Goal: Information Seeking & Learning: Learn about a topic

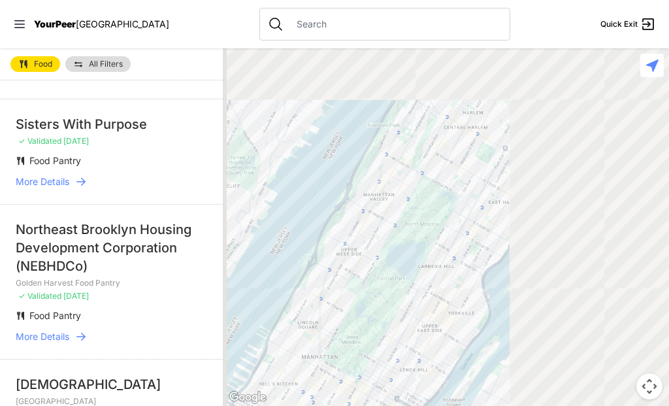
scroll to position [2392, 0]
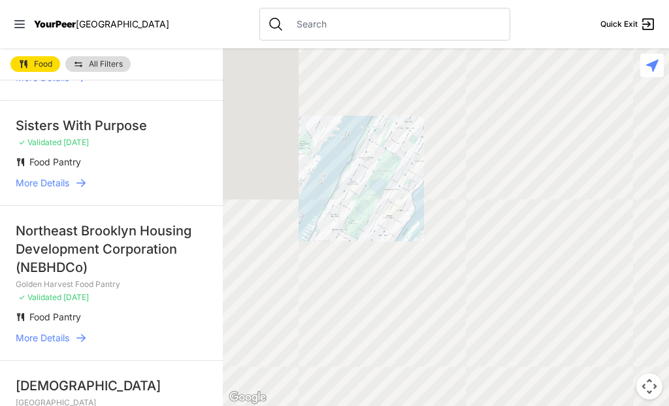
click at [127, 68] on link "All Filters" at bounding box center [97, 64] width 65 height 16
click at [105, 65] on span "All Filters" at bounding box center [106, 64] width 34 height 8
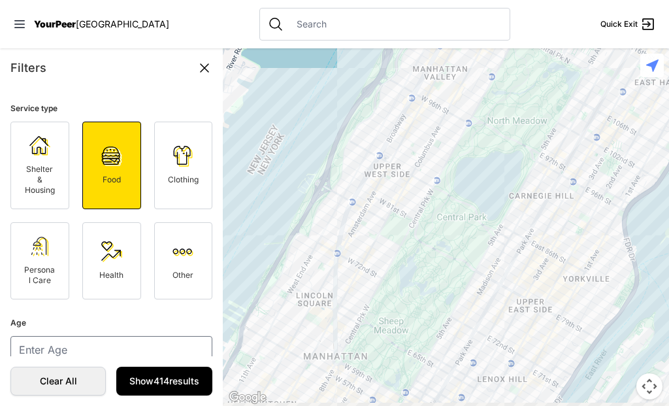
click at [178, 175] on span "Clothing" at bounding box center [183, 179] width 31 height 10
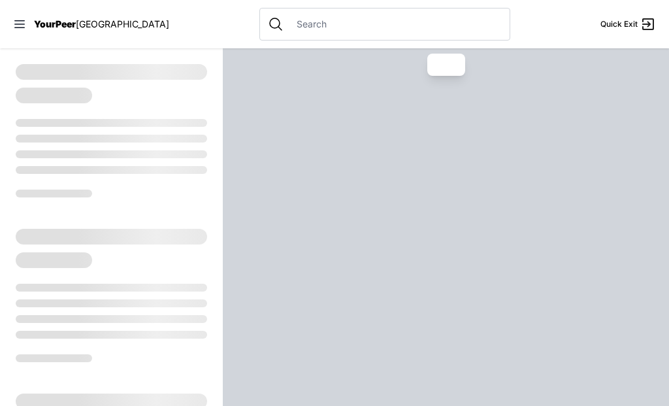
select select "recentlyUpdated"
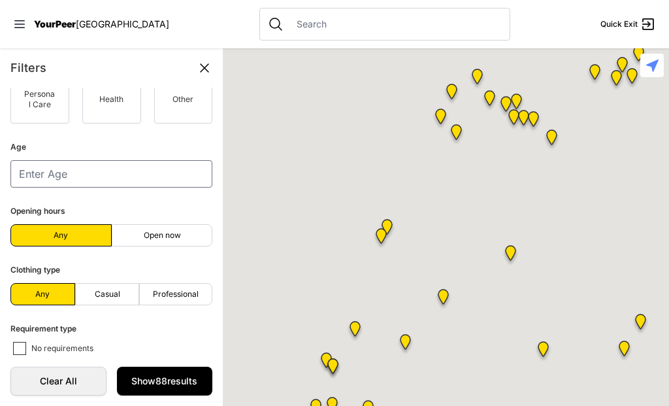
scroll to position [176, 0]
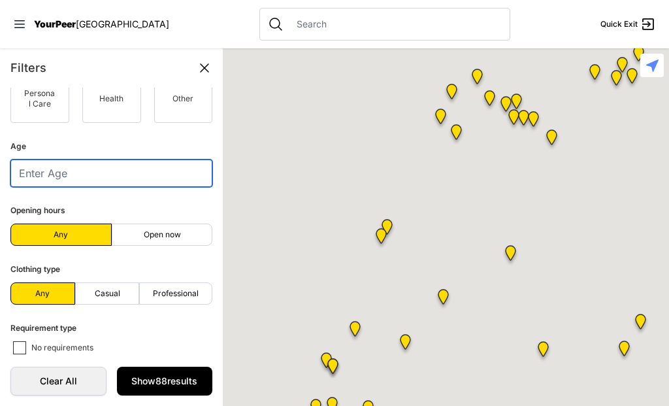
click at [163, 174] on input "number" at bounding box center [111, 172] width 202 height 27
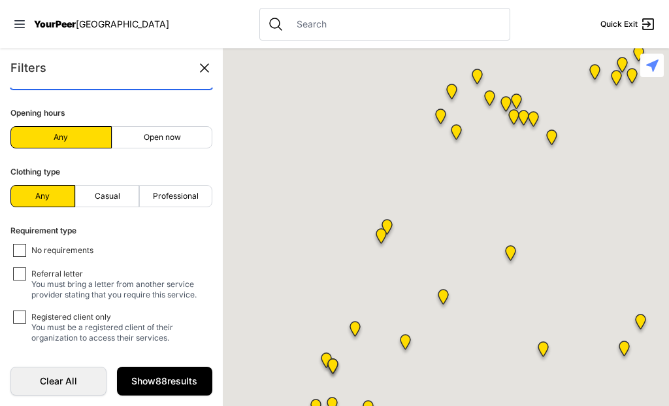
scroll to position [274, 0]
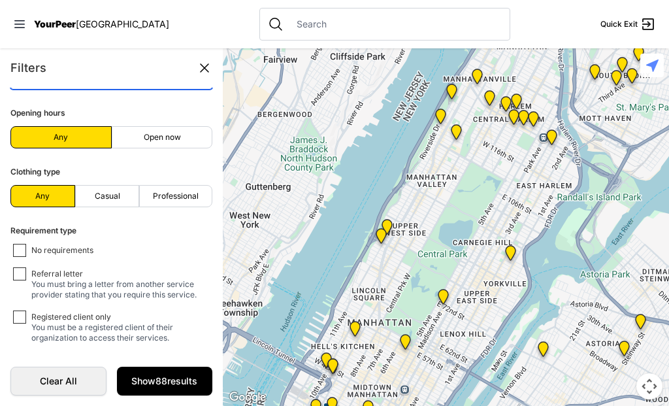
type input "4"
click at [23, 252] on input "No requirements" at bounding box center [19, 250] width 13 height 13
checkbox input "true"
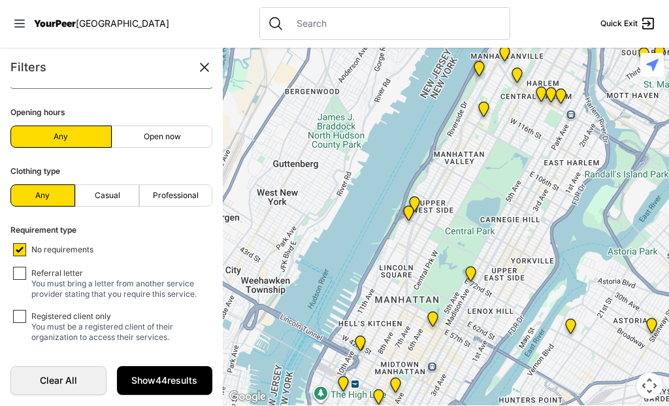
scroll to position [13, 0]
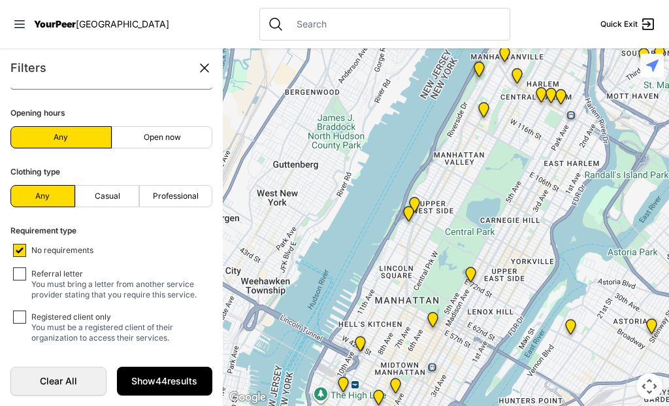
click at [110, 191] on span "Casual" at bounding box center [107, 196] width 25 height 10
click at [108, 196] on input "Casual" at bounding box center [107, 196] width 1 height 1
radio input "true"
select select "recentlyUpdated"
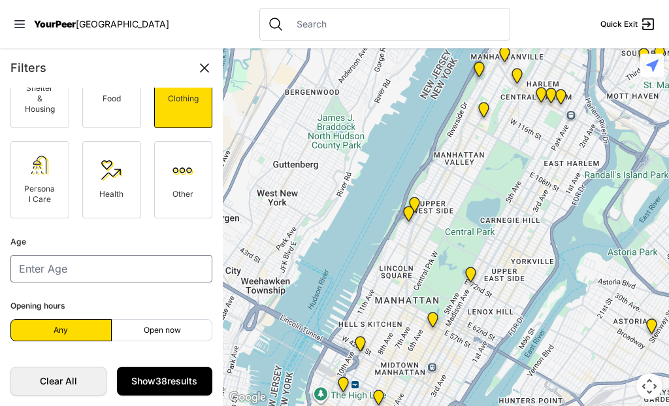
scroll to position [82, 0]
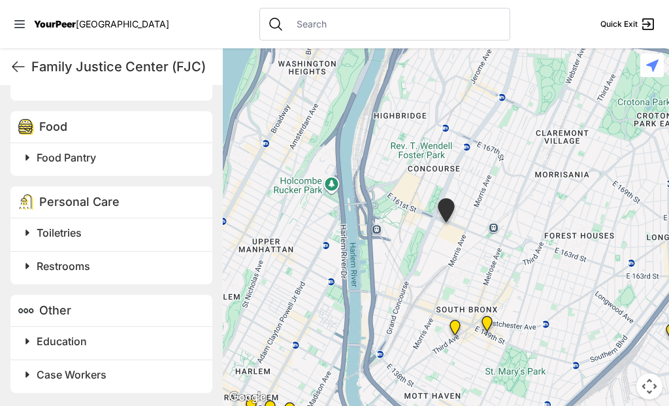
scroll to position [632, 0]
click at [35, 242] on span at bounding box center [190, 232] width 345 height 18
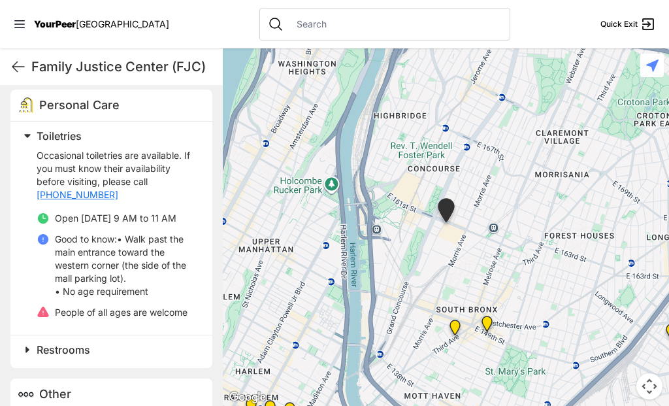
scroll to position [730, 0]
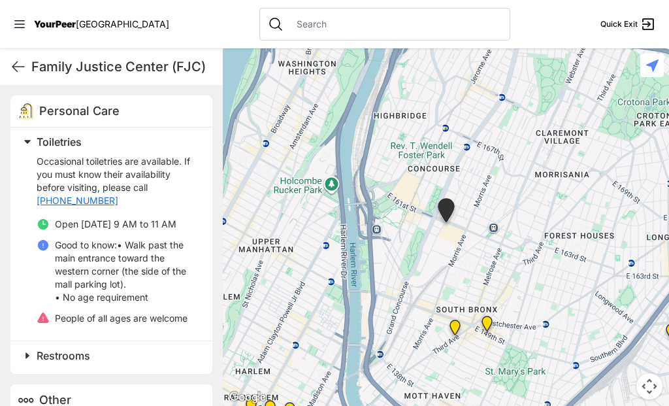
click at [60, 148] on span "Toiletries" at bounding box center [59, 141] width 45 height 13
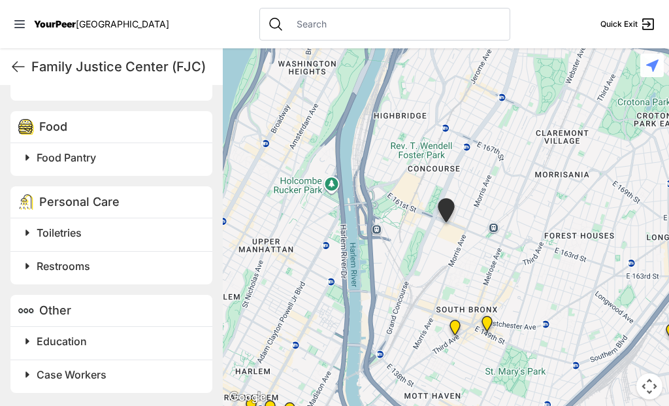
click at [74, 272] on span "Restrooms" at bounding box center [64, 265] width 54 height 13
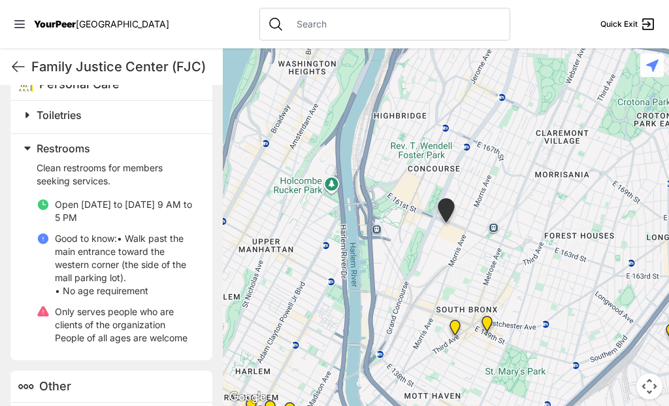
scroll to position [750, 0]
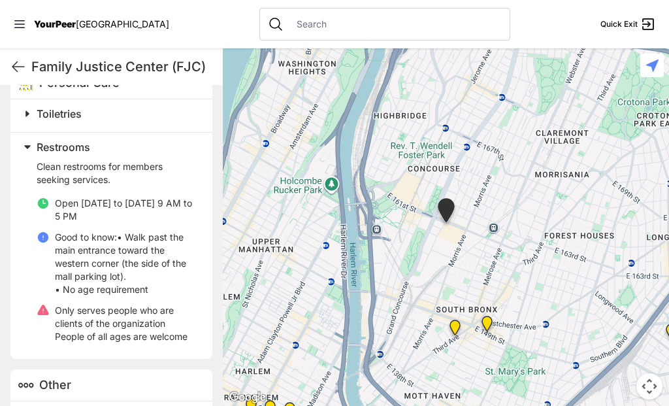
click at [103, 121] on h2 "Toiletries" at bounding box center [117, 114] width 160 height 16
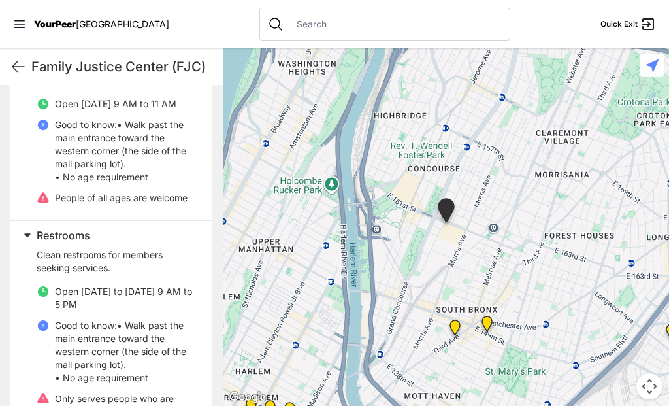
click at [78, 241] on h2 "Restrooms" at bounding box center [117, 235] width 160 height 16
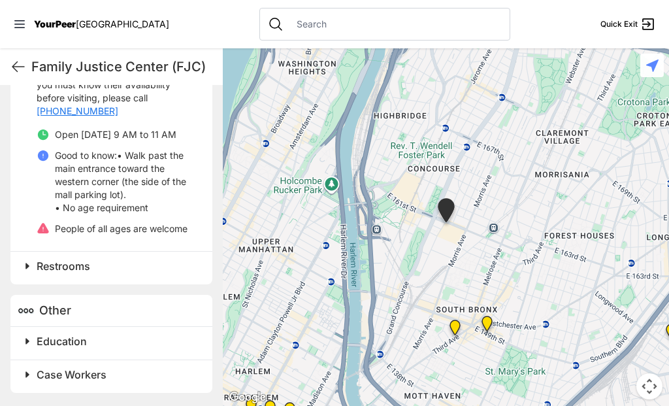
scroll to position [13, 0]
click at [131, 345] on h2 "Education" at bounding box center [117, 341] width 160 height 16
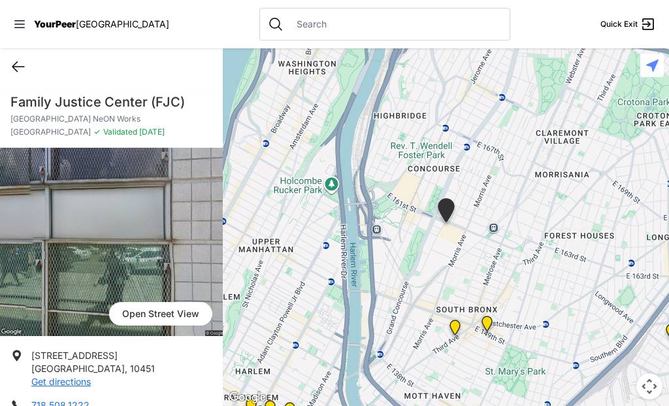
click at [24, 59] on icon at bounding box center [18, 67] width 16 height 16
